Goal: Task Accomplishment & Management: Complete application form

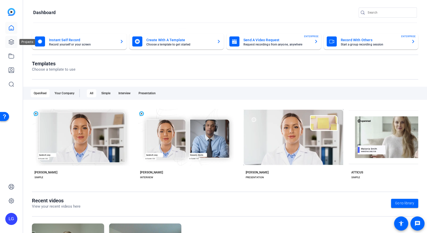
click at [11, 42] on icon at bounding box center [11, 42] width 6 height 6
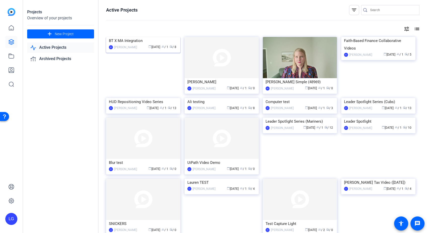
click at [131, 41] on div "BT X MA Integration" at bounding box center [143, 41] width 69 height 8
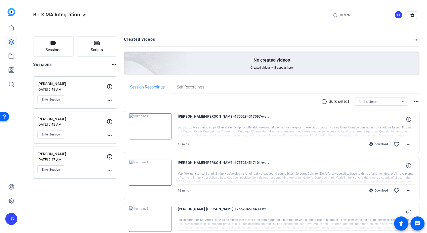
click at [112, 64] on mat-icon "more_horiz" at bounding box center [114, 65] width 6 height 6
click at [62, 55] on div at bounding box center [213, 116] width 427 height 233
click at [59, 45] on button "Sessions" at bounding box center [53, 46] width 40 height 20
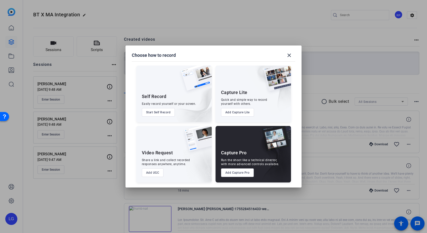
click at [160, 111] on button "Start Self Record" at bounding box center [158, 112] width 33 height 9
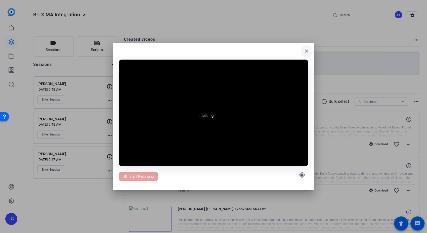
click at [306, 50] on mat-icon "close" at bounding box center [306, 51] width 6 height 6
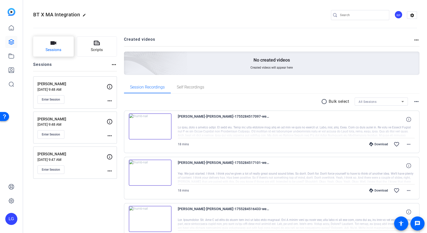
click at [54, 52] on span "Sessions" at bounding box center [53, 50] width 16 height 6
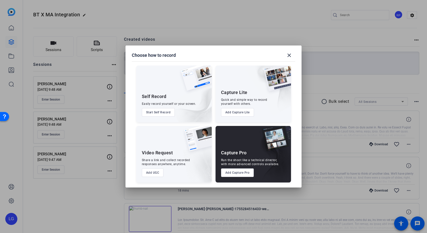
click at [155, 174] on button "Add UGC" at bounding box center [153, 172] width 22 height 9
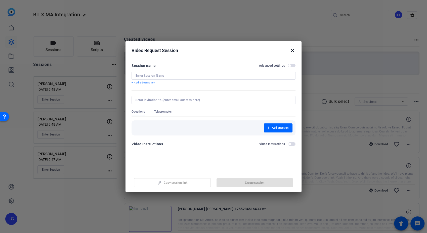
click at [160, 75] on input at bounding box center [213, 76] width 156 height 4
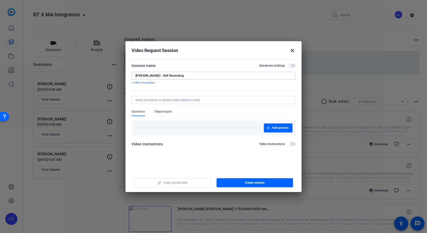
type input "[PERSON_NAME] - Self Recording"
click at [192, 134] on div "Add question" at bounding box center [213, 127] width 164 height 15
click at [276, 128] on span "Add question" at bounding box center [280, 128] width 17 height 4
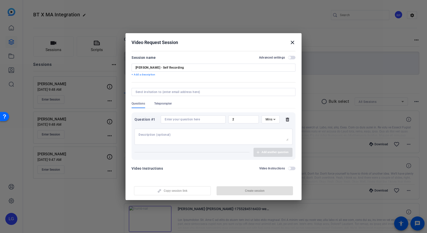
click at [184, 132] on div at bounding box center [213, 137] width 150 height 16
click at [191, 117] on input at bounding box center [193, 119] width 57 height 4
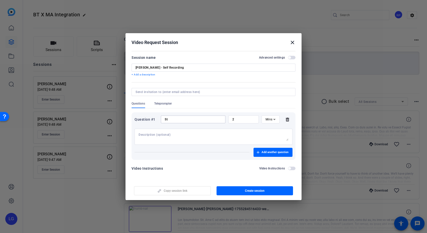
type input "S"
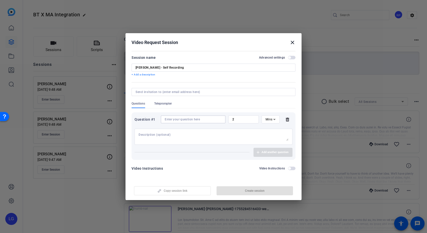
click at [292, 42] on mat-icon "close" at bounding box center [292, 42] width 6 height 6
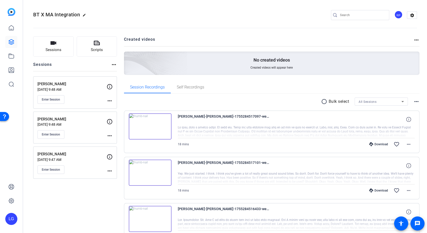
click at [221, 28] on div at bounding box center [224, 28] width 383 height 0
click at [61, 49] on button "Sessions" at bounding box center [53, 46] width 40 height 20
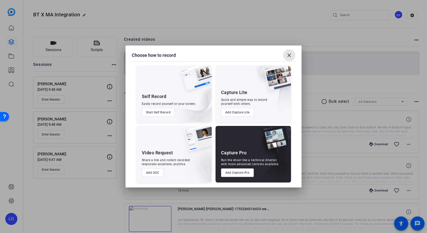
drag, startPoint x: 289, startPoint y: 57, endPoint x: 271, endPoint y: 0, distance: 59.3
click at [289, 57] on mat-icon "close" at bounding box center [289, 55] width 6 height 6
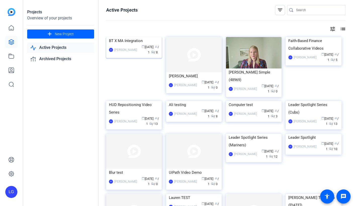
click at [132, 44] on div "BT X MA Integration" at bounding box center [134, 41] width 50 height 8
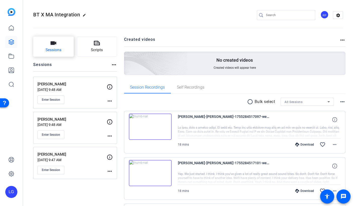
click at [53, 45] on icon "button" at bounding box center [53, 43] width 6 height 6
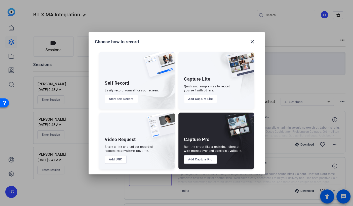
click at [113, 159] on button "Add UGC" at bounding box center [116, 159] width 22 height 9
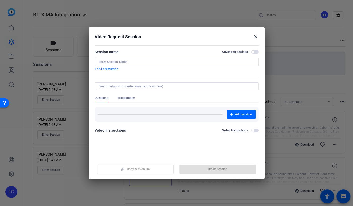
click at [111, 59] on div at bounding box center [176, 62] width 156 height 8
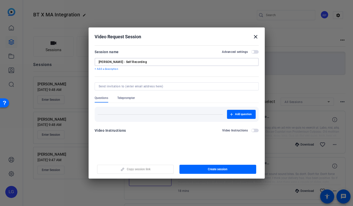
type input "[PERSON_NAME] - Self Recording"
click at [251, 52] on span "button" at bounding box center [252, 52] width 3 height 3
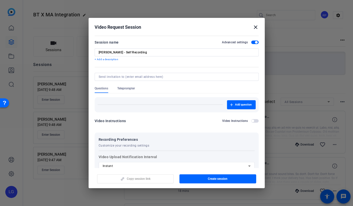
click at [251, 42] on span "button" at bounding box center [255, 42] width 8 height 4
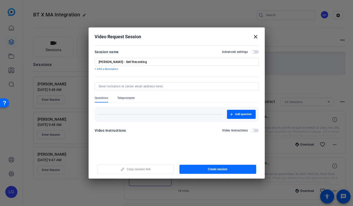
click at [197, 167] on span "button" at bounding box center [217, 169] width 77 height 12
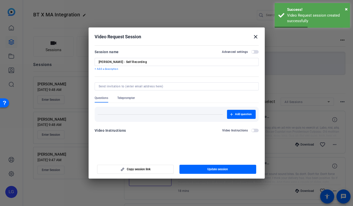
click at [255, 36] on mat-icon "close" at bounding box center [255, 37] width 6 height 6
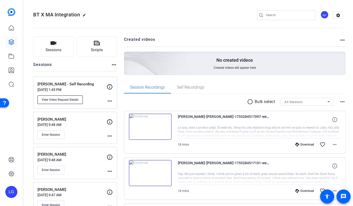
click at [70, 98] on span "View Video Request Details" at bounding box center [60, 99] width 37 height 4
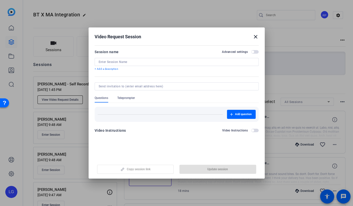
type input "[PERSON_NAME] - Self Recording"
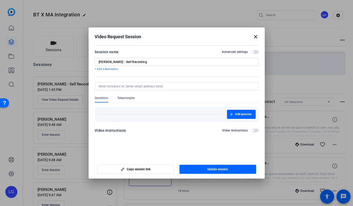
click at [255, 36] on mat-icon "close" at bounding box center [255, 37] width 6 height 6
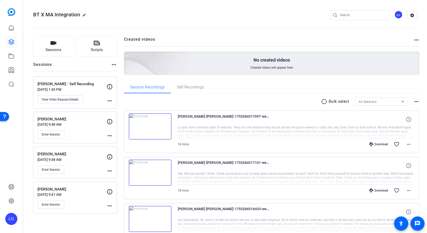
click at [107, 98] on mat-icon "more_horiz" at bounding box center [110, 101] width 6 height 6
click at [74, 99] on div at bounding box center [213, 116] width 427 height 233
click at [74, 99] on span "View Video Request Details" at bounding box center [60, 99] width 37 height 4
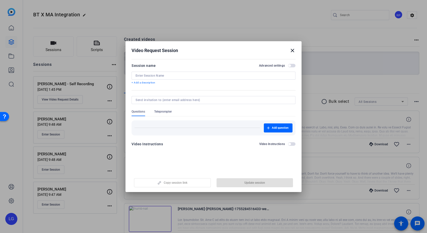
type input "[PERSON_NAME] - Self Recording"
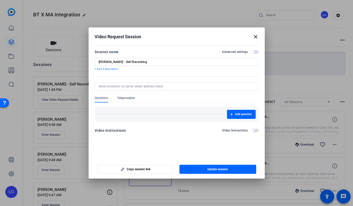
click at [115, 114] on div "Add question" at bounding box center [176, 114] width 158 height 9
click at [247, 112] on span "Add question" at bounding box center [243, 114] width 17 height 4
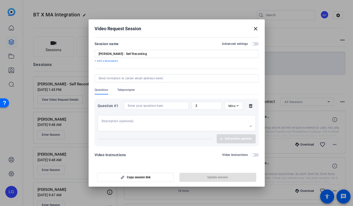
click at [144, 123] on textarea at bounding box center [177, 123] width 150 height 8
click at [143, 106] on input at bounding box center [156, 106] width 57 height 4
paste input "1. What is your guiding principle when it comes to the work we're doing for our…"
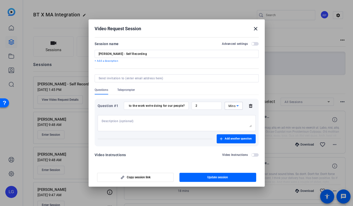
click at [233, 105] on span "Mins" at bounding box center [231, 106] width 7 height 4
drag, startPoint x: 233, startPoint y: 105, endPoint x: 232, endPoint y: 142, distance: 36.9
click at [232, 142] on span "No Time Limit" at bounding box center [233, 145] width 10 height 18
click at [131, 104] on input "1. What is your guiding principle when it comes to the work we're doing for our…" at bounding box center [150, 106] width 50 height 4
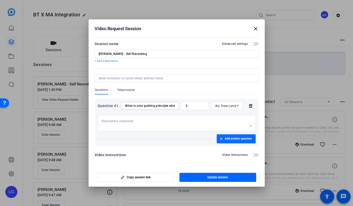
type input "What is your guiding principle when it comes to the work we're doing for our pe…"
click at [228, 138] on span "Add another question" at bounding box center [237, 138] width 27 height 4
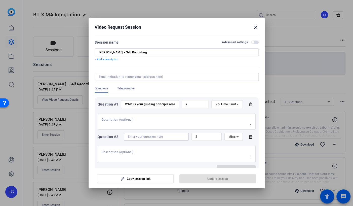
click at [135, 138] on input at bounding box center [156, 136] width 57 height 4
paste input "2. What are some examples of topics the people workstream is working on?"
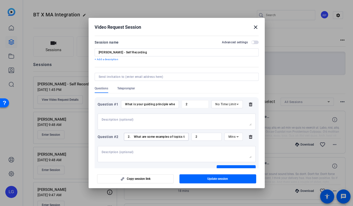
scroll to position [0, 56]
click at [225, 138] on div "Mins" at bounding box center [233, 136] width 18 height 8
click at [230, 184] on span "No Time Limit" at bounding box center [230, 179] width 10 height 18
click at [134, 138] on input "2. What are some examples of topics the people workstream is working on?" at bounding box center [150, 136] width 50 height 4
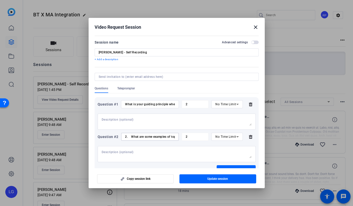
drag, startPoint x: 131, startPoint y: 142, endPoint x: 104, endPoint y: 144, distance: 26.5
click at [105, 140] on div "Question #2 2. What are some examples of topics the people workstream is workin…" at bounding box center [176, 136] width 158 height 8
type input "What are some examples of topics the people workstream is working on?"
click at [117, 158] on textarea at bounding box center [177, 154] width 150 height 8
paste textarea "a. Words to consider: “Bringing together two established firms means taking a t…"
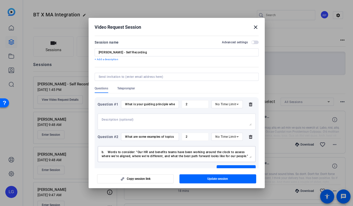
scroll to position [28, 0]
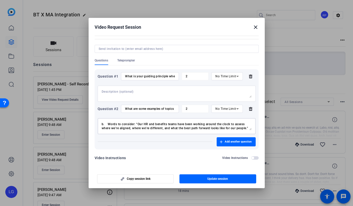
click at [121, 130] on textarea "a. Words to consider: “Bringing together two established firms means taking a t…" at bounding box center [177, 126] width 150 height 8
click at [122, 130] on textarea "a. Words to consider: “Bringing together two established firms means taking a t…" at bounding box center [177, 126] width 150 height 8
type textarea "a. Words to consider: “Bringing together two established firms means taking a t…"
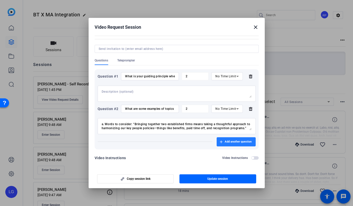
click at [224, 143] on span "Add another question" at bounding box center [237, 141] width 27 height 4
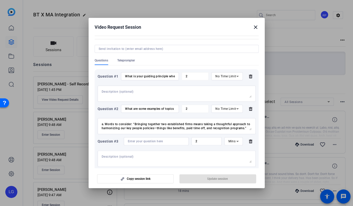
click at [210, 24] on div "Video Request Session close" at bounding box center [176, 27] width 164 height 6
click at [134, 143] on input at bounding box center [156, 141] width 57 height 4
paste input "3. What policy updates are around the corner we should be excited about?"
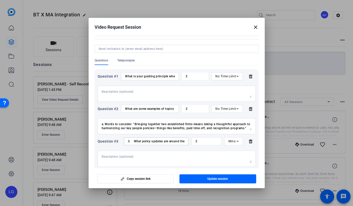
drag, startPoint x: 163, startPoint y: 148, endPoint x: 109, endPoint y: 147, distance: 53.8
click at [109, 145] on div "Question #3 3. What policy updates are around the corner we should be excited a…" at bounding box center [176, 141] width 158 height 8
click at [135, 143] on input "3. What policy updates are around the corner we should be excited about?" at bounding box center [156, 141] width 57 height 4
click at [134, 143] on input "3. What policy updates are around the corner we should be excited about?" at bounding box center [156, 141] width 57 height 4
type input "What policy updates are around the corner we should be excited about?"
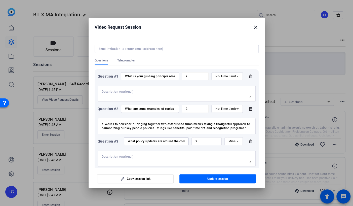
click at [229, 143] on span "Mins" at bounding box center [231, 141] width 7 height 4
click at [231, 192] on span "No Time Limit" at bounding box center [230, 188] width 10 height 18
click at [218, 28] on div "Video Request Session close" at bounding box center [176, 27] width 164 height 6
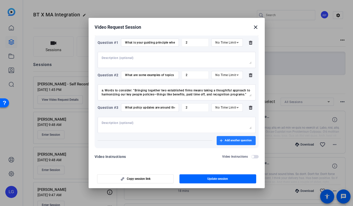
click at [224, 140] on span "Add another question" at bounding box center [237, 140] width 27 height 4
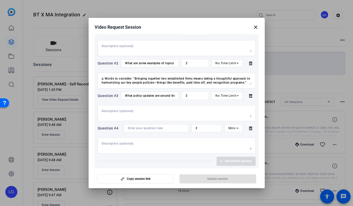
scroll to position [106, 0]
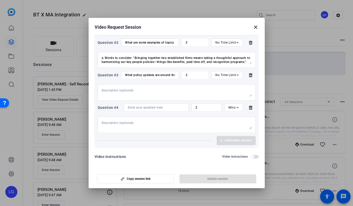
click at [159, 108] on input at bounding box center [156, 107] width 57 height 4
paste input "4. Why is the people work so foundational to what we're trying to achieve with …"
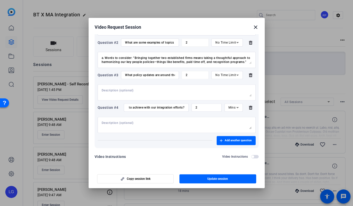
scroll to position [0, 0]
drag, startPoint x: 127, startPoint y: 105, endPoint x: 115, endPoint y: 105, distance: 11.8
click at [115, 105] on div "Question #4 4. Why is the people work so foundational to what we're trying to a…" at bounding box center [176, 107] width 158 height 8
drag, startPoint x: 115, startPoint y: 105, endPoint x: 133, endPoint y: 107, distance: 18.2
click at [133, 107] on input "4. Why is the people work so foundational to what we're trying to achieve with …" at bounding box center [156, 107] width 57 height 4
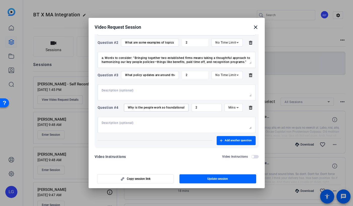
type input "Why is the people work so foundational to what we're trying to achieve with our…"
click at [228, 107] on span "Mins" at bounding box center [231, 108] width 7 height 4
click at [231, 151] on span "No Time Limit" at bounding box center [230, 146] width 10 height 18
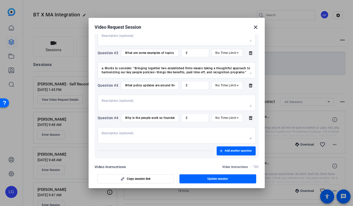
scroll to position [110, 0]
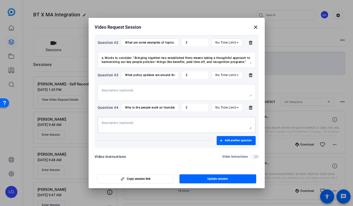
click at [203, 125] on textarea at bounding box center [177, 125] width 150 height 8
click at [165, 124] on textarea at bounding box center [177, 125] width 150 height 8
paste textarea "a. Words to consider: “This work is critical not just for day-to-day operations…"
drag, startPoint x: 106, startPoint y: 122, endPoint x: 117, endPoint y: 120, distance: 11.5
click at [106, 122] on textarea "a. Words to consider: “This work is critical not just for day-to-day operations…" at bounding box center [177, 125] width 150 height 8
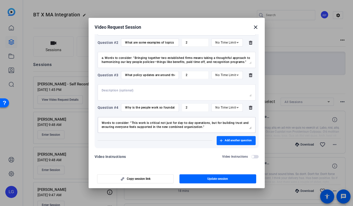
type textarea "Words to consider: “This work is critical not just for day-to-day operations, b…"
click at [224, 139] on span "Add another question" at bounding box center [237, 140] width 27 height 4
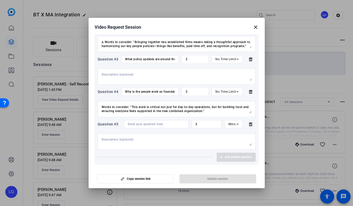
drag, startPoint x: 210, startPoint y: 20, endPoint x: 173, endPoint y: 78, distance: 68.8
click at [210, 20] on h2 "Video Request Session close" at bounding box center [176, 26] width 176 height 16
click at [122, 145] on textarea at bounding box center [177, 141] width 150 height 8
click at [130, 126] on input at bounding box center [156, 124] width 57 height 4
paste input "5. I know you are the executive champion of our culture workstream. When we say…"
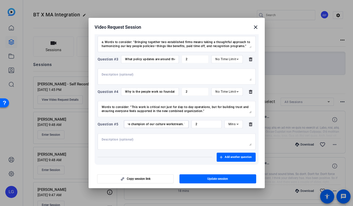
scroll to position [0, 0]
drag, startPoint x: 147, startPoint y: 139, endPoint x: 103, endPoint y: 138, distance: 44.3
click at [103, 128] on div "Question #5 5. I know you are the executive champion of our culture workstream.…" at bounding box center [176, 124] width 158 height 8
click at [132, 126] on input "5. I know you are the executive champion of our culture workstream. When we say…" at bounding box center [156, 124] width 57 height 4
type input "I know you are the executive champion of our culture workstream. When we say "c…"
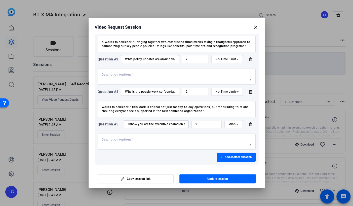
click at [234, 127] on icon at bounding box center [237, 124] width 6 height 6
click at [231, 180] on span "No Time Limit" at bounding box center [230, 179] width 10 height 18
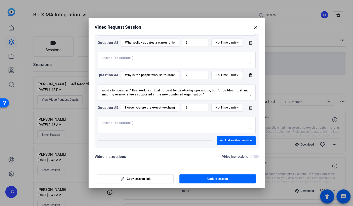
click at [210, 22] on h2 "Video Request Session close" at bounding box center [176, 26] width 176 height 16
click at [225, 139] on span "Add another question" at bounding box center [237, 140] width 27 height 4
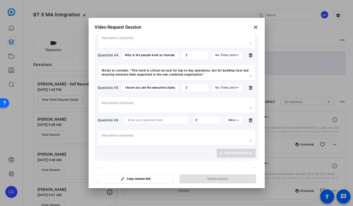
click at [206, 20] on h2 "Video Request Session close" at bounding box center [176, 26] width 176 height 16
click at [141, 124] on div at bounding box center [156, 120] width 57 height 8
click at [142, 122] on input at bounding box center [156, 120] width 57 height 4
paste input "6. What is the main objective of our culture workstream?"
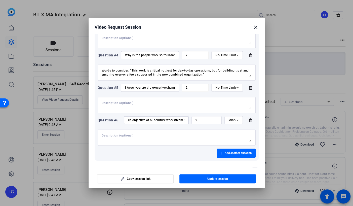
scroll to position [0, 0]
drag, startPoint x: 167, startPoint y: 137, endPoint x: 125, endPoint y: 138, distance: 41.7
click at [117, 124] on div "Question #6 6. What is the main objective of our culture workstream? 2 Mins" at bounding box center [176, 120] width 158 height 8
click at [134, 122] on input "6. What is the main objective of our culture workstream?" at bounding box center [156, 120] width 57 height 4
type input "What is the main objective of our culture workstream?"
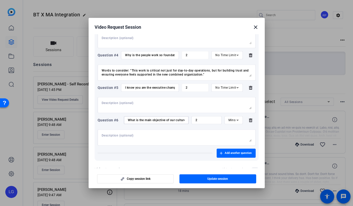
click at [228, 122] on span "Mins" at bounding box center [231, 120] width 7 height 4
click at [231, 180] on span "No Time Limit" at bounding box center [230, 179] width 10 height 18
click at [224, 141] on textarea at bounding box center [177, 137] width 150 height 8
drag, startPoint x: 157, startPoint y: 160, endPoint x: 148, endPoint y: 158, distance: 9.7
click at [157, 141] on textarea at bounding box center [177, 137] width 150 height 8
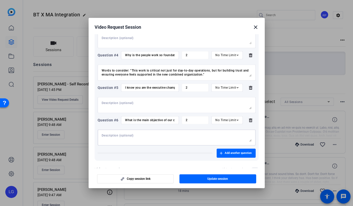
paste textarea "a. Words to consider: “Culture is at the heart of everything we do. As we unite…"
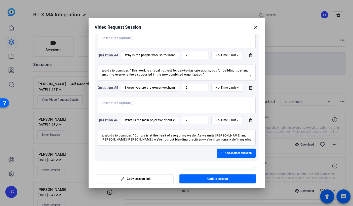
scroll to position [4, 0]
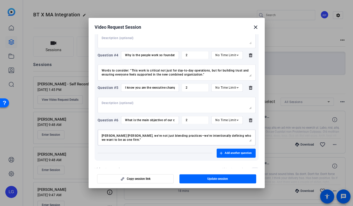
click at [119, 141] on textarea "a. Words to consider: “Culture is at the heart of everything we do. As we unite…" at bounding box center [177, 137] width 150 height 8
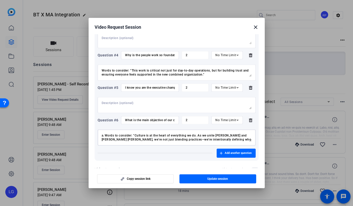
click at [108, 141] on textarea "a. Words to consider: “Culture is at the heart of everything we do. As we unite…" at bounding box center [177, 137] width 150 height 8
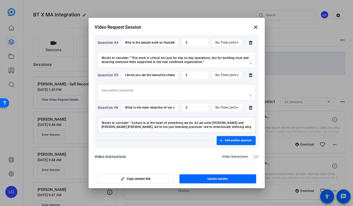
type textarea "Words to consider: “Culture is at the heart of everything we do. As we unite [P…"
click at [224, 142] on span "Add another question" at bounding box center [237, 140] width 27 height 4
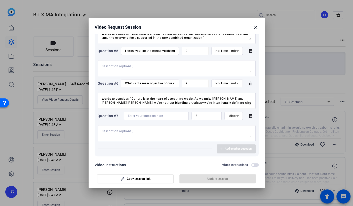
click at [222, 26] on div "Video Request Session close" at bounding box center [176, 27] width 164 height 6
click at [142, 118] on input at bounding box center [156, 116] width 57 height 4
paste input "7. How are you gathering the data and insights necessary to make such important…"
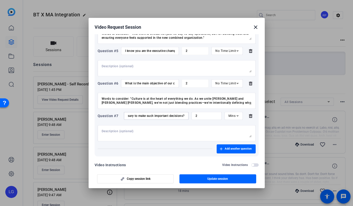
scroll to position [0, 0]
drag, startPoint x: 142, startPoint y: 137, endPoint x: 103, endPoint y: 141, distance: 39.1
click at [103, 120] on div "Question #7 7. How are you gathering the data and insights necessary to make su…" at bounding box center [176, 116] width 158 height 8
drag, startPoint x: 103, startPoint y: 141, endPoint x: 130, endPoint y: 140, distance: 27.4
click at [130, 118] on input "7. How are you gathering the data and insights necessary to make such important…" at bounding box center [156, 116] width 57 height 4
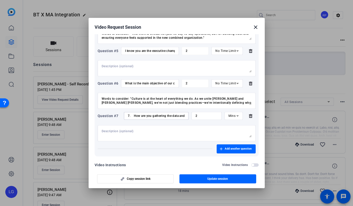
click at [132, 118] on input "7. How are you gathering the data and insights necessary to make such important…" at bounding box center [156, 116] width 57 height 4
type input "How are you gathering the data and insights necessary to make such important de…"
click at [229, 117] on span "Mins" at bounding box center [231, 116] width 7 height 4
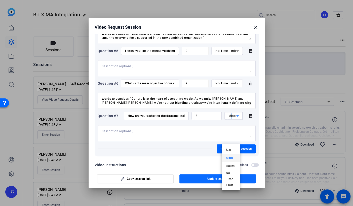
drag, startPoint x: 229, startPoint y: 140, endPoint x: 229, endPoint y: 176, distance: 35.7
click at [229, 176] on span "No Time Limit" at bounding box center [230, 179] width 10 height 18
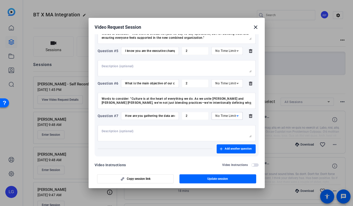
scroll to position [219, 0]
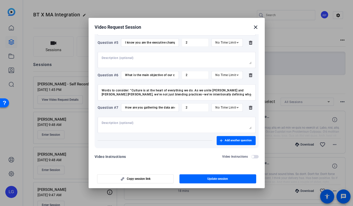
click at [217, 118] on div at bounding box center [177, 125] width 150 height 16
click at [176, 124] on textarea at bounding box center [177, 125] width 150 height 8
paste textarea "a. Words to consider: “Over the past months, we’ve held listening sessions, wor…"
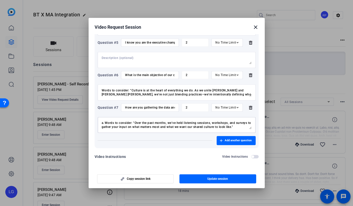
scroll to position [0, 0]
drag, startPoint x: 123, startPoint y: 125, endPoint x: 101, endPoint y: 115, distance: 24.9
click at [101, 115] on div "a. Words to consider: “Over the past months, we’ve held listening sessions, wor…" at bounding box center [176, 123] width 158 height 19
click at [105, 121] on textarea "a. Words to consider: “Over the past months, we’ve held listening sessions, wor…" at bounding box center [177, 125] width 150 height 8
type textarea "Words to consider: “Over the past months, we’ve held listening sessions, worksh…"
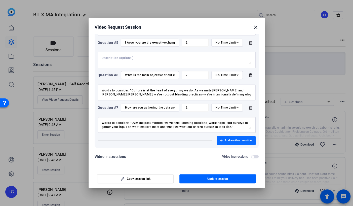
click at [234, 142] on span "Add another question" at bounding box center [237, 140] width 27 height 4
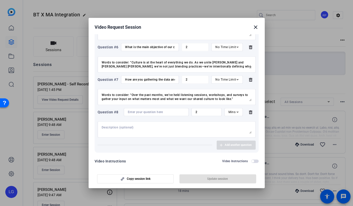
drag, startPoint x: 206, startPoint y: 137, endPoint x: 198, endPoint y: 138, distance: 8.2
click at [206, 116] on div "2" at bounding box center [206, 112] width 22 height 8
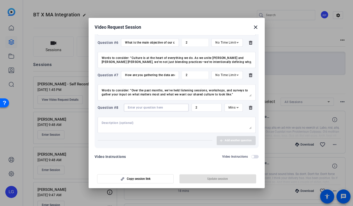
click at [151, 109] on input at bounding box center [156, 107] width 57 height 4
paste input "8. What have you learned?"
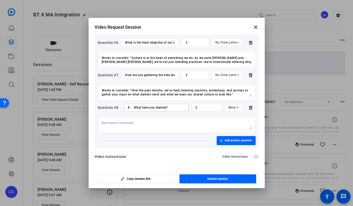
click at [133, 109] on input "8. What have you learned?" at bounding box center [156, 107] width 57 height 4
type input "What have you learned?"
click at [229, 109] on span "Mins" at bounding box center [231, 108] width 7 height 4
click at [233, 149] on span "No Time Limit" at bounding box center [230, 151] width 10 height 18
click at [219, 129] on textarea at bounding box center [177, 125] width 150 height 8
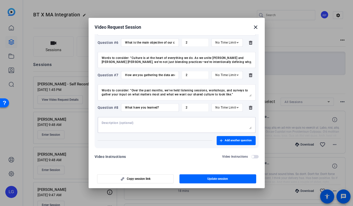
click at [157, 129] on textarea at bounding box center [177, 125] width 150 height 8
paste textarea "a. Words to consider: “Already, some key themes have emerged—like our commitmen…"
click at [109, 129] on textarea "a. Words to consider: “Already, some key themes have emerged—like our commitmen…" at bounding box center [177, 125] width 150 height 8
click at [108, 129] on textarea "a. Words to consider: “Already, some key themes have emerged—like our commitmen…" at bounding box center [177, 125] width 150 height 8
type textarea "Words to consider: “Already, some key themes have emerged—like our commitment t…"
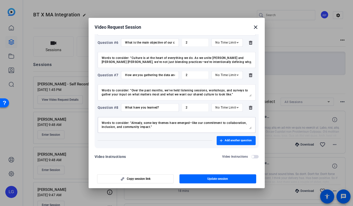
click at [225, 142] on span "Add another question" at bounding box center [237, 140] width 27 height 4
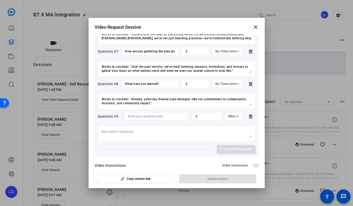
click at [217, 27] on div "Video Request Session close" at bounding box center [176, 27] width 164 height 6
click at [138, 118] on input at bounding box center [156, 116] width 57 height 4
paste input "9. What is an example of what this workstream is focused on right now?"
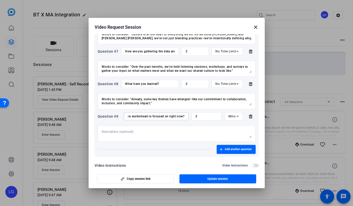
scroll to position [0, 0]
drag, startPoint x: 147, startPoint y: 150, endPoint x: 123, endPoint y: 150, distance: 24.4
click at [124, 120] on div "9. What is an example of what this workstream is focused on right now?" at bounding box center [156, 116] width 65 height 8
click at [133, 118] on input "9. What is an example of what this workstream is focused on right now?" at bounding box center [156, 116] width 57 height 4
type input "What is an example of what this workstream is focused on right now?"
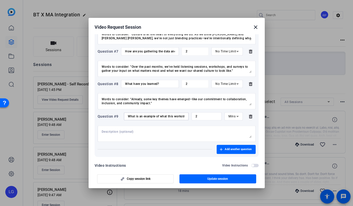
click at [228, 118] on span "Mins" at bounding box center [231, 116] width 7 height 4
click at [229, 184] on span "No Time Limit" at bounding box center [230, 187] width 10 height 18
click at [207, 24] on div "Video Request Session close" at bounding box center [176, 27] width 164 height 6
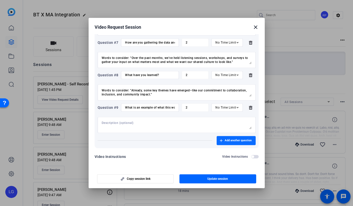
click at [224, 139] on span "Add another question" at bounding box center [237, 140] width 27 height 4
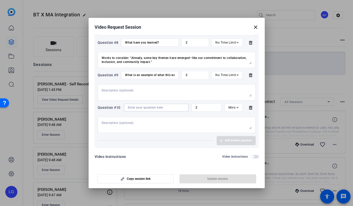
click at [138, 109] on input at bounding box center [156, 107] width 57 height 4
paste input "10. How does our North Start inform other parts of our cultural integration?"
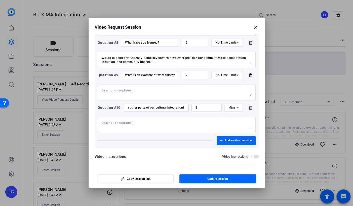
scroll to position [0, 0]
drag, startPoint x: 158, startPoint y: 138, endPoint x: 93, endPoint y: 138, distance: 64.1
click at [93, 138] on mat-dialog-content "Session name Advanced settings [PERSON_NAME] - Self Recording + Add a descripti…" at bounding box center [176, 101] width 176 height 134
click at [131, 109] on input "10. How does our North Start inform other parts of our cultural integration?" at bounding box center [156, 107] width 57 height 4
type input "How does our North Start inform other parts of our cultural integration?"
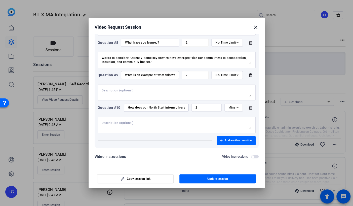
click at [224, 111] on div "Mins" at bounding box center [233, 107] width 18 height 8
click at [230, 180] on span "No Time Limit" at bounding box center [230, 179] width 10 height 18
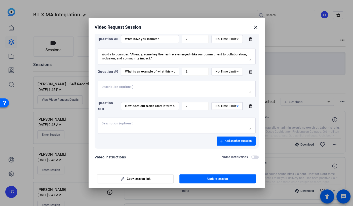
scroll to position [328, 0]
click at [217, 176] on span "button" at bounding box center [217, 178] width 77 height 12
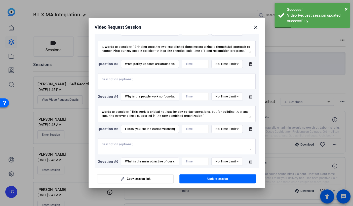
scroll to position [77, 0]
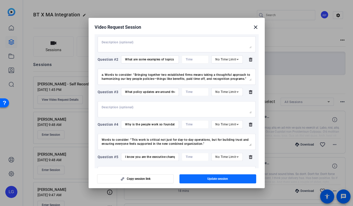
click at [199, 178] on span "button" at bounding box center [217, 178] width 77 height 12
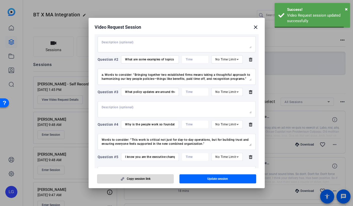
click at [154, 179] on span "button" at bounding box center [135, 178] width 76 height 12
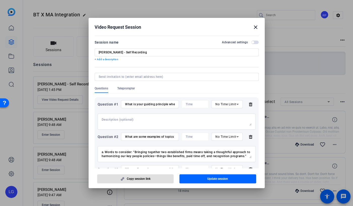
scroll to position [84, 0]
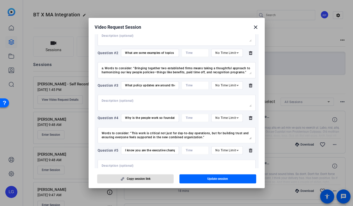
click at [115, 74] on textarea "a. Words to consider: “Bringing together two established firms means taking a t…" at bounding box center [177, 70] width 150 height 8
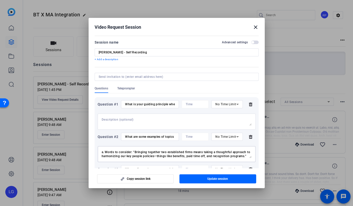
click at [255, 26] on mat-icon "close" at bounding box center [255, 27] width 6 height 6
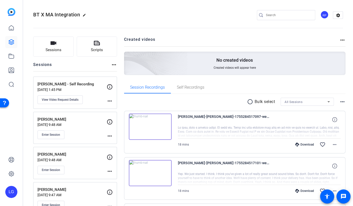
click at [79, 85] on p "[PERSON_NAME] - Self Recording" at bounding box center [71, 84] width 69 height 6
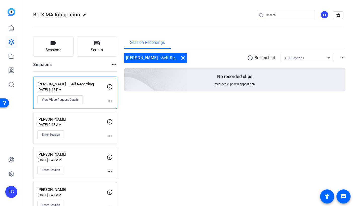
click at [107, 100] on mat-icon "more_horiz" at bounding box center [110, 101] width 6 height 6
click at [76, 98] on div at bounding box center [176, 103] width 353 height 206
click at [68, 100] on span "View Video Request Details" at bounding box center [60, 99] width 37 height 4
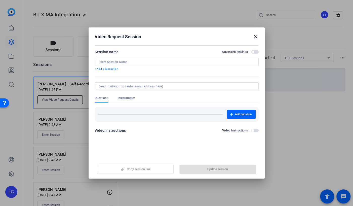
type input "[PERSON_NAME] - Self Recording"
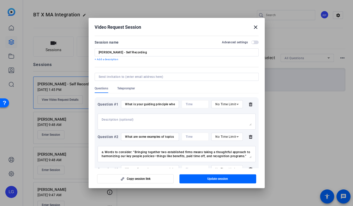
click at [256, 25] on mat-icon "close" at bounding box center [255, 27] width 6 height 6
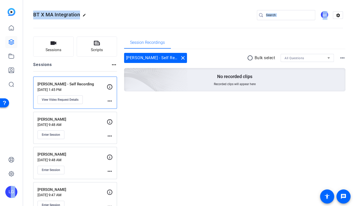
click at [0, 20] on html "Accessibility Screen-Reader Guide, Feedback, and Issue Reporting | New window L…" at bounding box center [176, 103] width 353 height 206
click at [113, 18] on div "BT X MA Integration edit RP settings" at bounding box center [187, 15] width 309 height 8
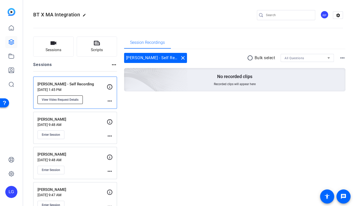
click at [63, 95] on button "View Video Request Details" at bounding box center [59, 99] width 45 height 9
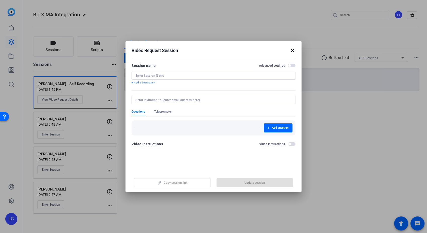
type input "[PERSON_NAME] - Self Recording"
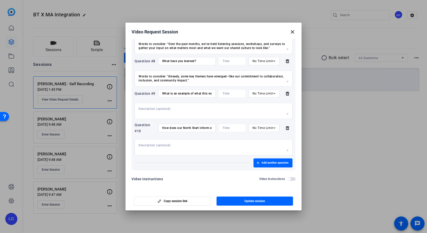
scroll to position [311, 0]
click at [188, 126] on input "How does our North Start inform other parts of our cultural integration?" at bounding box center [187, 128] width 50 height 4
click at [197, 126] on input "How does our North Start inform other parts of our cultural integration?" at bounding box center [187, 128] width 50 height 4
type input "How does our North Star inform other parts of our cultural integration?"
click at [235, 200] on span "button" at bounding box center [254, 201] width 77 height 12
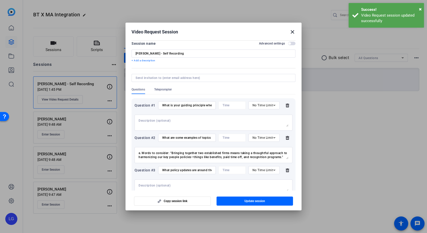
scroll to position [0, 0]
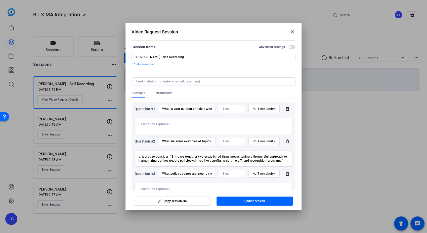
click at [294, 31] on mat-icon "close" at bounding box center [292, 32] width 6 height 6
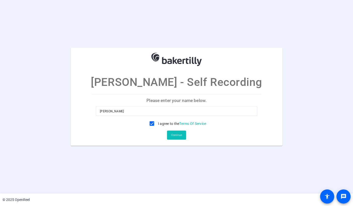
click at [175, 131] on span "Continue" at bounding box center [176, 135] width 11 height 8
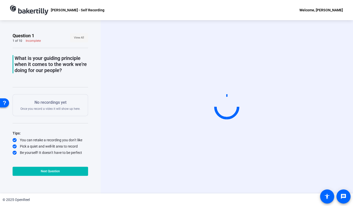
click at [72, 37] on span at bounding box center [79, 38] width 18 height 12
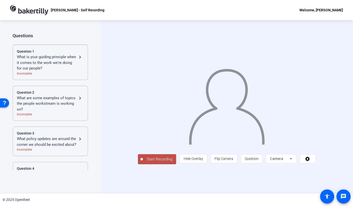
click at [54, 100] on div "What are some examples of topics the people workstream is working on?" at bounding box center [47, 103] width 60 height 17
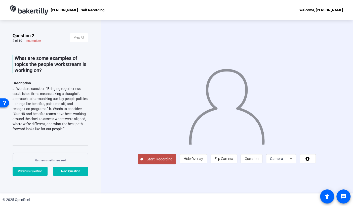
scroll to position [28, 0]
